Goal: Find specific page/section: Find specific page/section

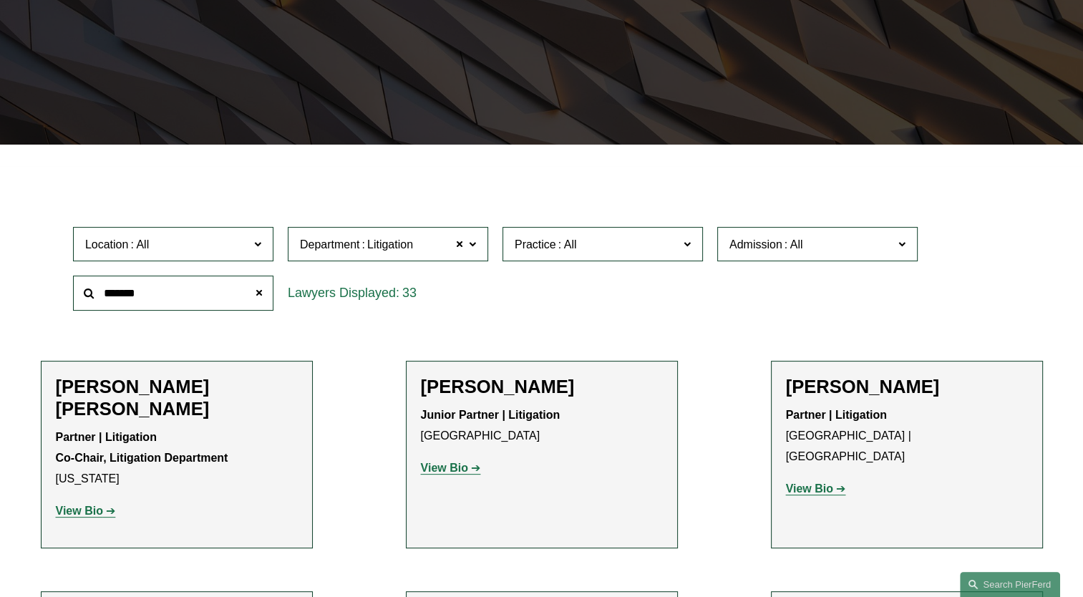
scroll to position [358, 0]
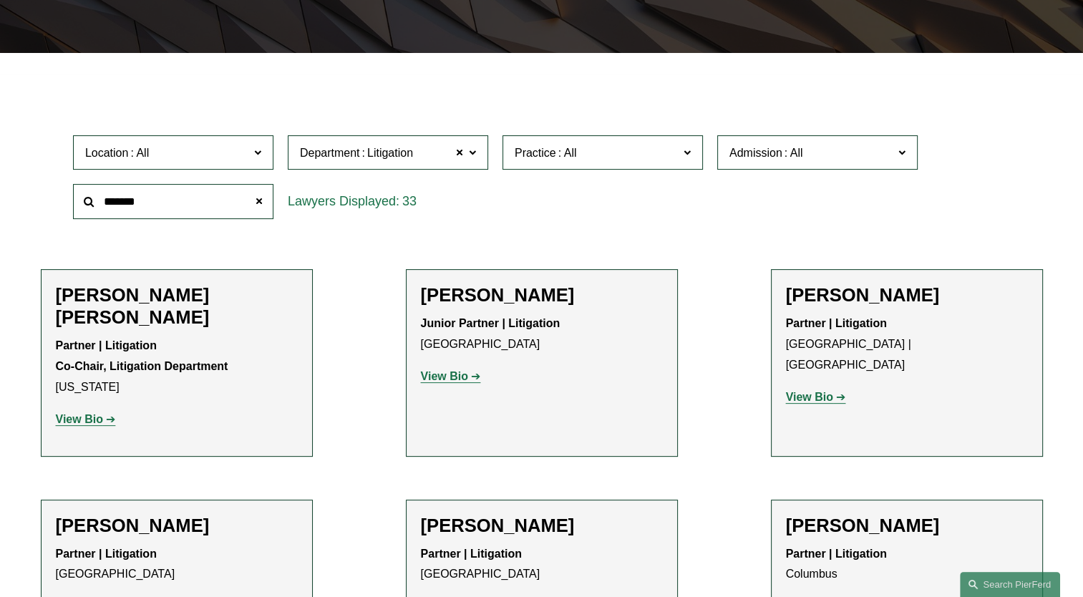
click at [397, 148] on span "Litigation" at bounding box center [390, 153] width 46 height 19
click at [0, 0] on link "All" at bounding box center [0, 0] width 0 height 0
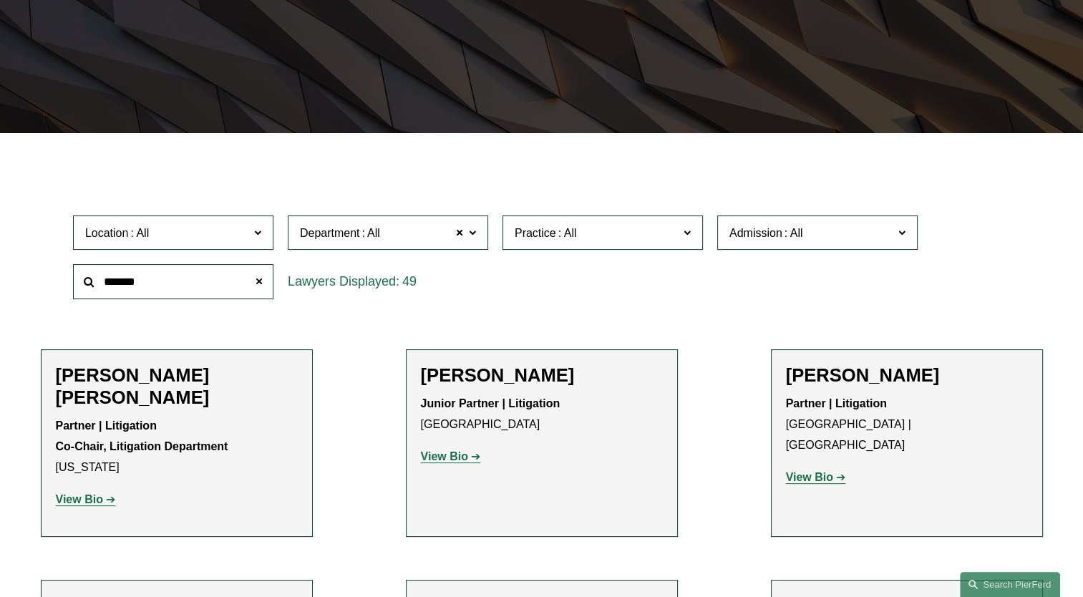
scroll to position [265, 0]
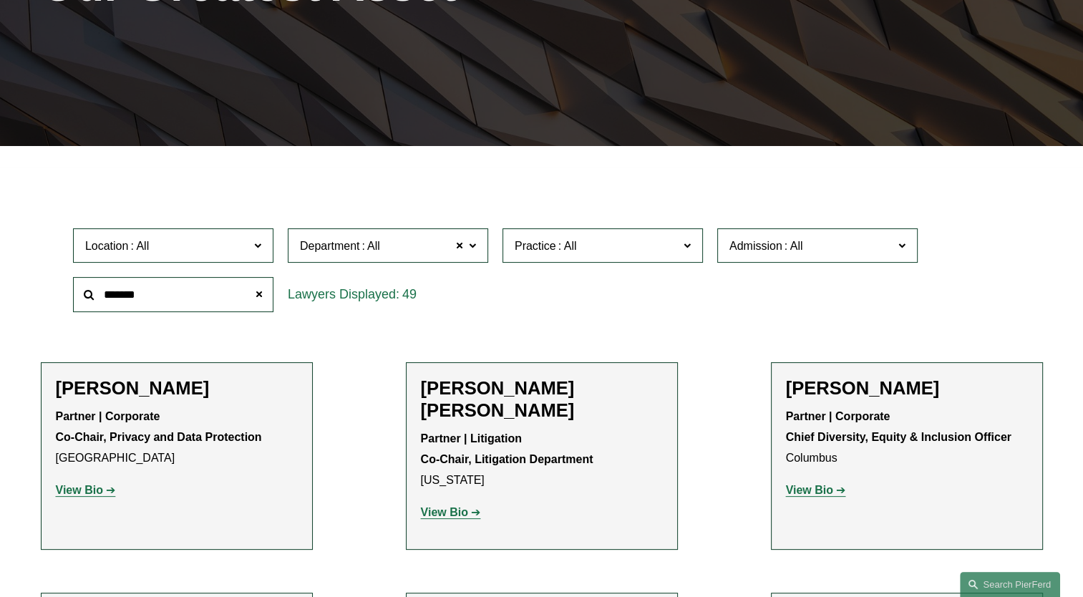
click at [577, 245] on span at bounding box center [567, 246] width 23 height 12
click at [0, 0] on link "Healthcare" at bounding box center [0, 0] width 0 height 0
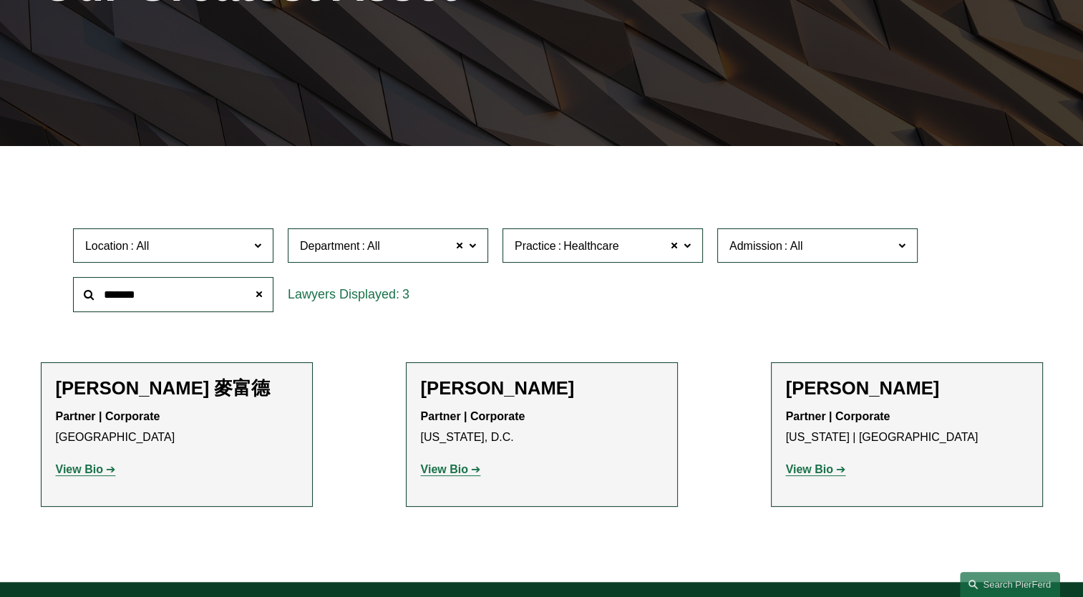
click at [548, 261] on label "Practice Healthcare" at bounding box center [603, 245] width 200 height 35
click at [0, 0] on link "Health and Pharmacy Law" at bounding box center [0, 0] width 0 height 0
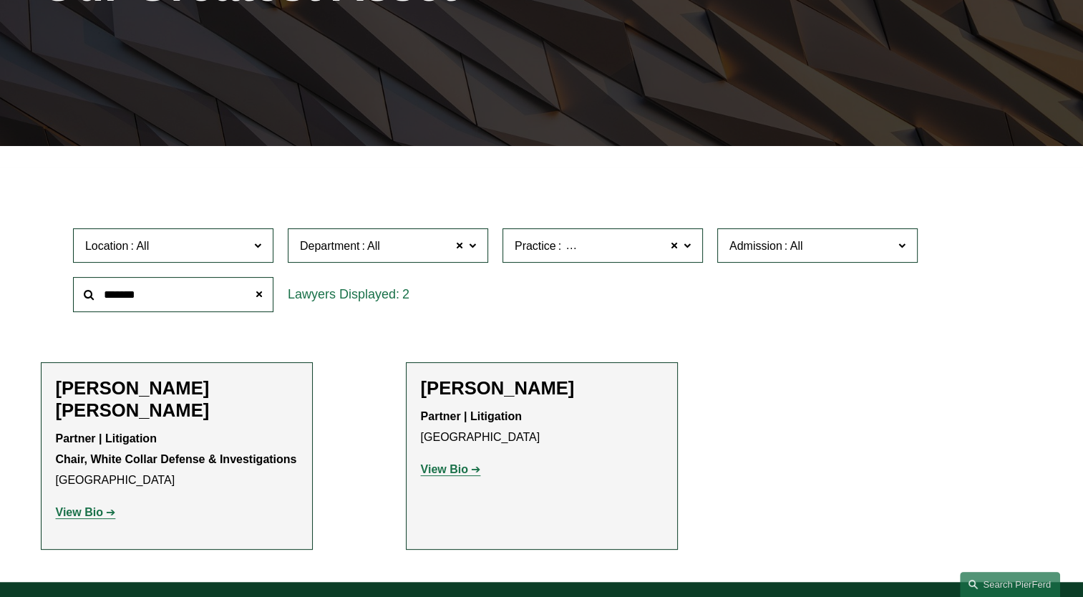
click at [150, 296] on input "*******" at bounding box center [173, 294] width 200 height 35
drag, startPoint x: 157, startPoint y: 294, endPoint x: -67, endPoint y: 299, distance: 223.4
click at [0, 299] on html "0 PierFerd Celebrates 250 Partner Milestone Skip to Content" at bounding box center [541, 312] width 1083 height 1155
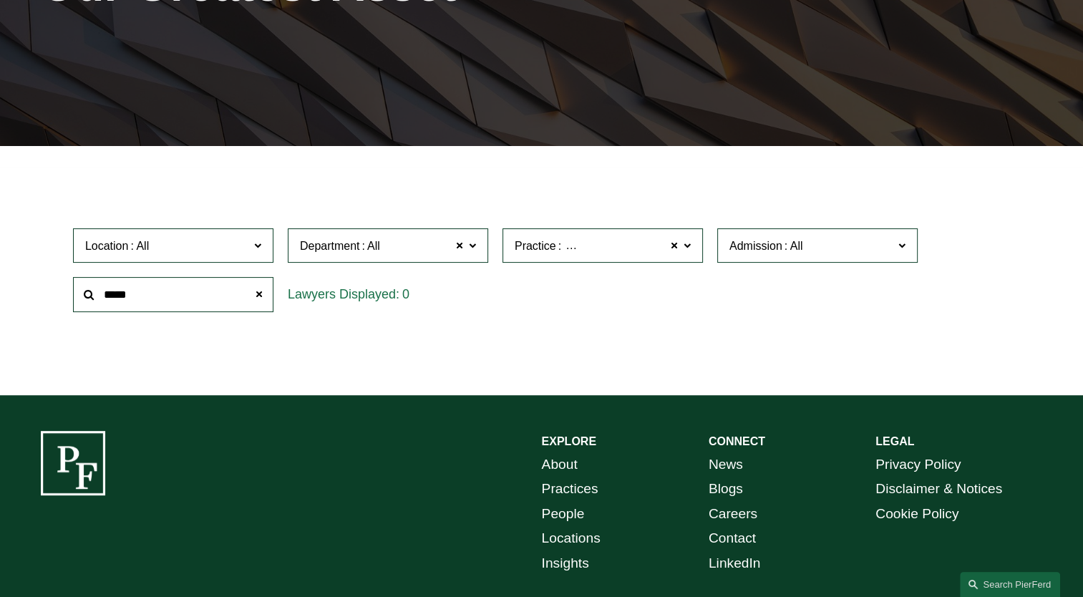
type input "*****"
